Goal: Navigation & Orientation: Find specific page/section

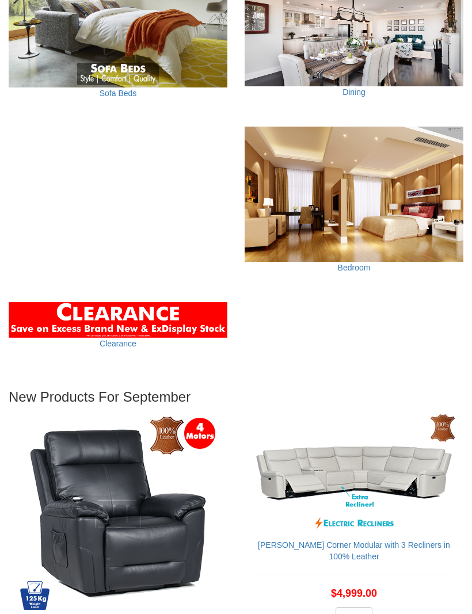
scroll to position [1130, 0]
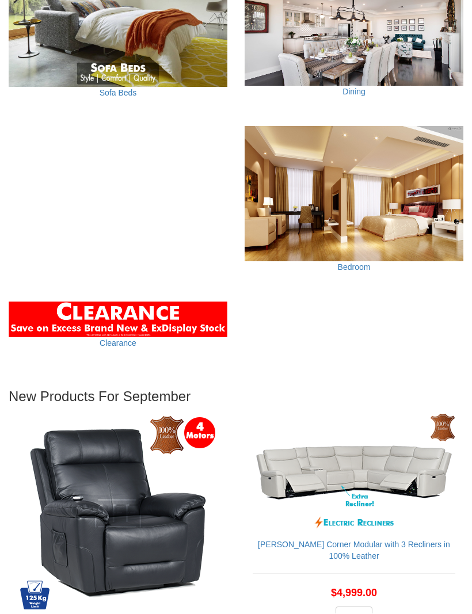
click at [432, 210] on img at bounding box center [353, 194] width 219 height 135
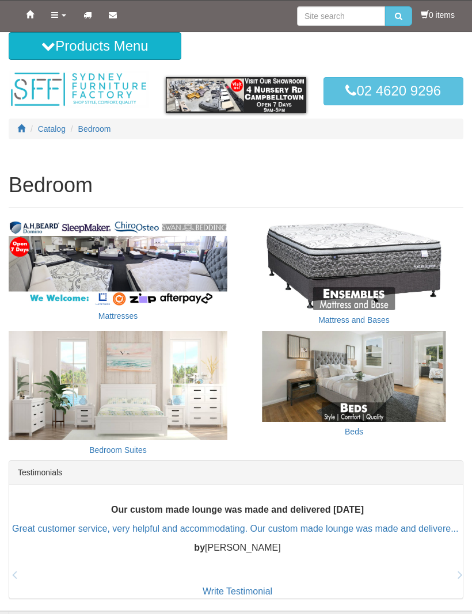
scroll to position [1, 0]
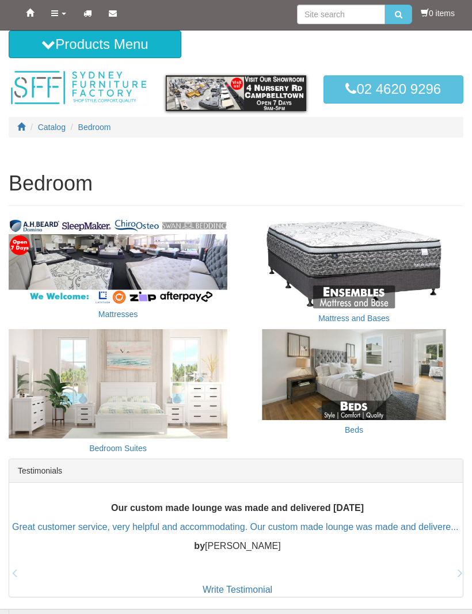
click at [395, 351] on img at bounding box center [353, 375] width 219 height 91
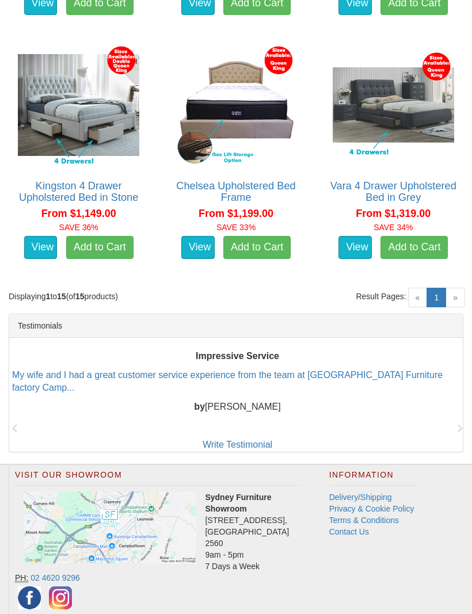
scroll to position [1537, 0]
click at [453, 296] on span "»" at bounding box center [455, 298] width 20 height 20
click at [453, 293] on span "»" at bounding box center [455, 298] width 20 height 20
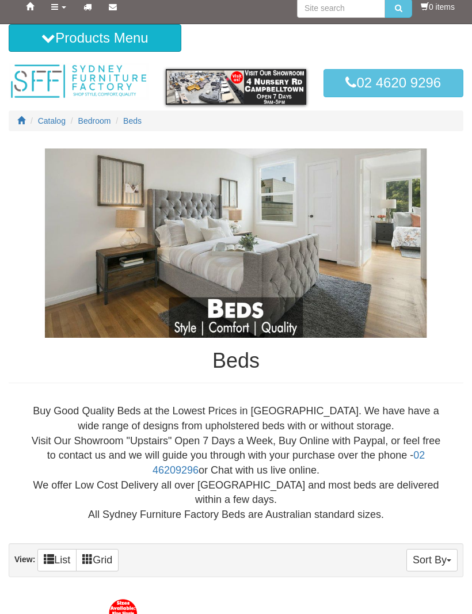
scroll to position [2, 0]
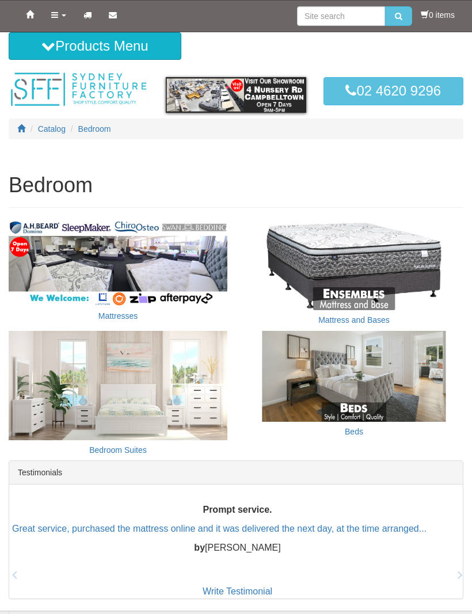
scroll to position [40, 0]
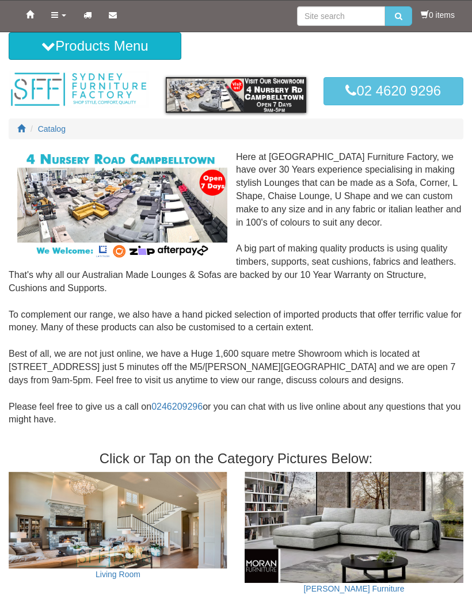
scroll to position [1130, 0]
